Goal: Find specific page/section: Find specific page/section

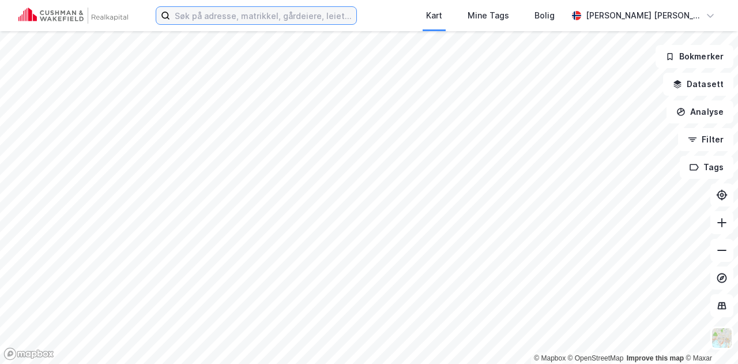
click at [293, 16] on input at bounding box center [263, 15] width 186 height 17
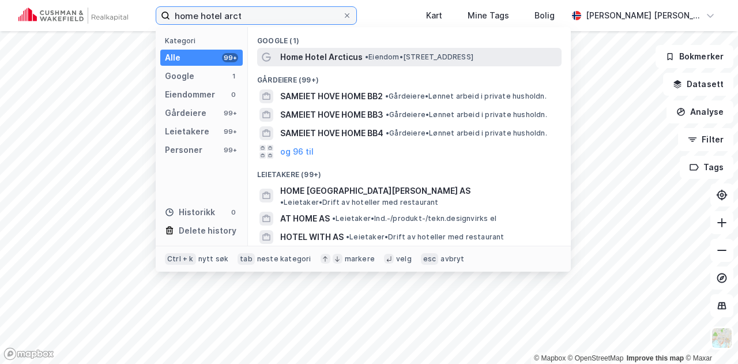
type input "home hotel arct"
click at [311, 51] on span "Home Hotel Arcticus" at bounding box center [321, 57] width 82 height 14
